Goal: Task Accomplishment & Management: Complete application form

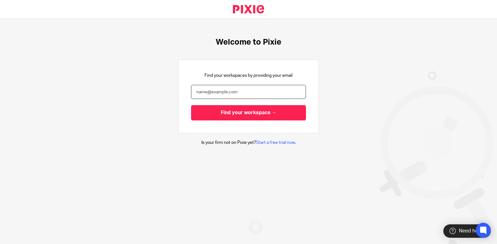
click at [240, 91] on input "email" at bounding box center [248, 92] width 115 height 14
type input "[PERSON_NAME][EMAIL_ADDRESS][DOMAIN_NAME]"
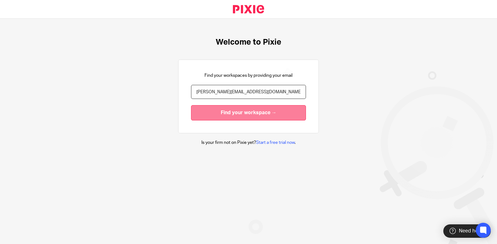
click at [229, 115] on input "Find your workspace →" at bounding box center [248, 112] width 115 height 15
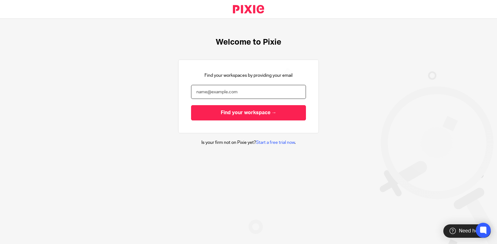
click at [214, 91] on input "email" at bounding box center [248, 92] width 115 height 14
type input "[PERSON_NAME][EMAIL_ADDRESS][DOMAIN_NAME]"
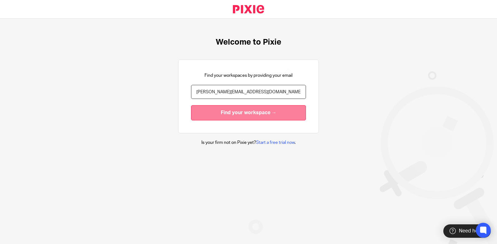
click at [253, 110] on input "Find your workspace →" at bounding box center [248, 112] width 115 height 15
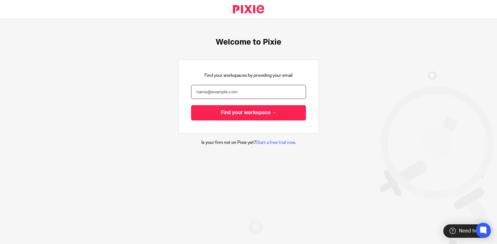
click at [261, 91] on input "email" at bounding box center [248, 92] width 115 height 14
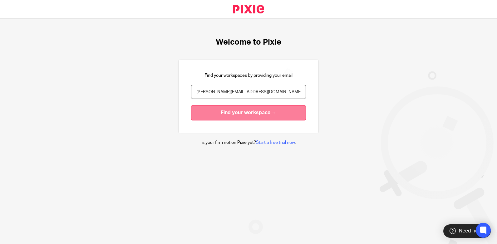
type input "[PERSON_NAME][EMAIL_ADDRESS][DOMAIN_NAME]"
click at [252, 114] on input "Find your workspace →" at bounding box center [248, 112] width 115 height 15
